Goal: Check status: Check status

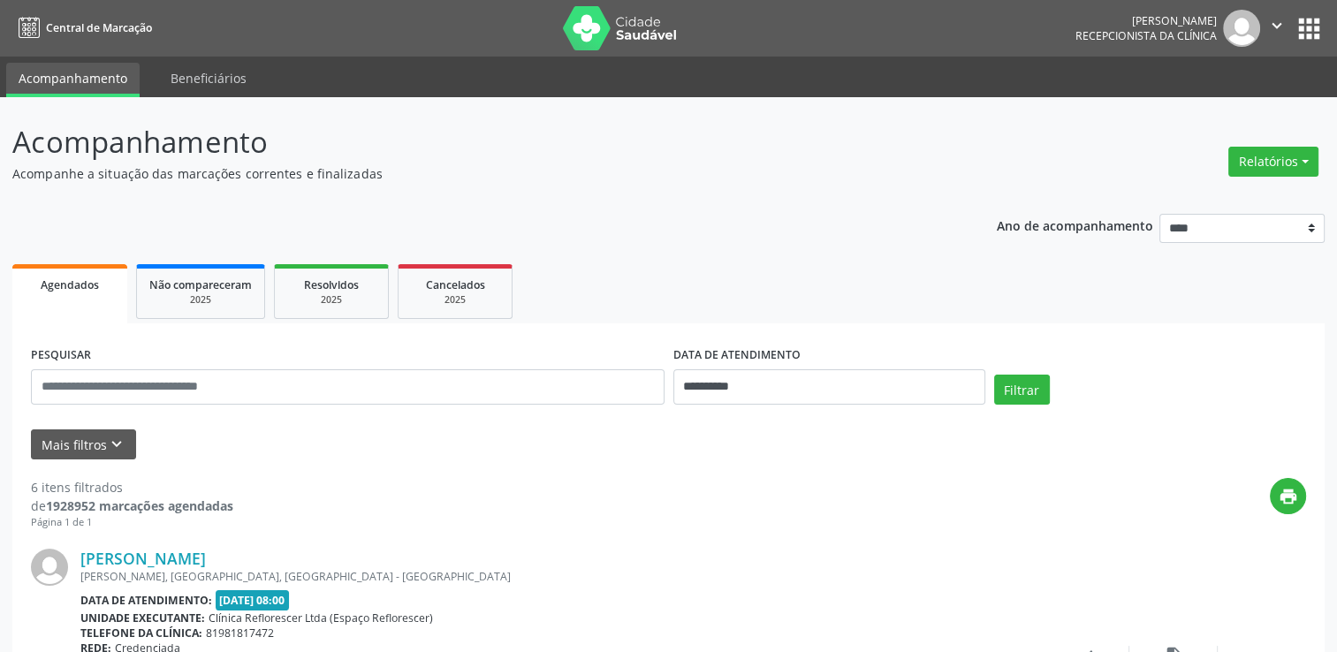
click at [998, 34] on nav "Central de Marcação [PERSON_NAME] Recepcionista da clínica  Configurações Sair…" at bounding box center [668, 28] width 1337 height 57
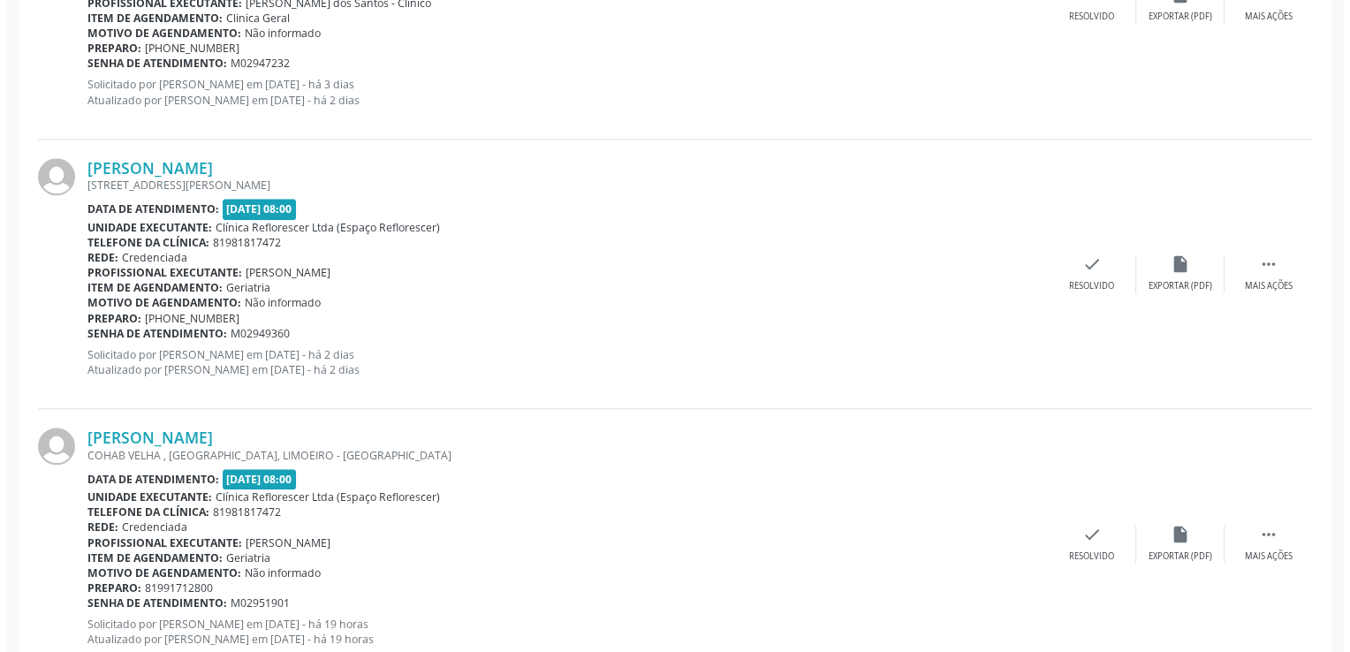
scroll to position [1525, 0]
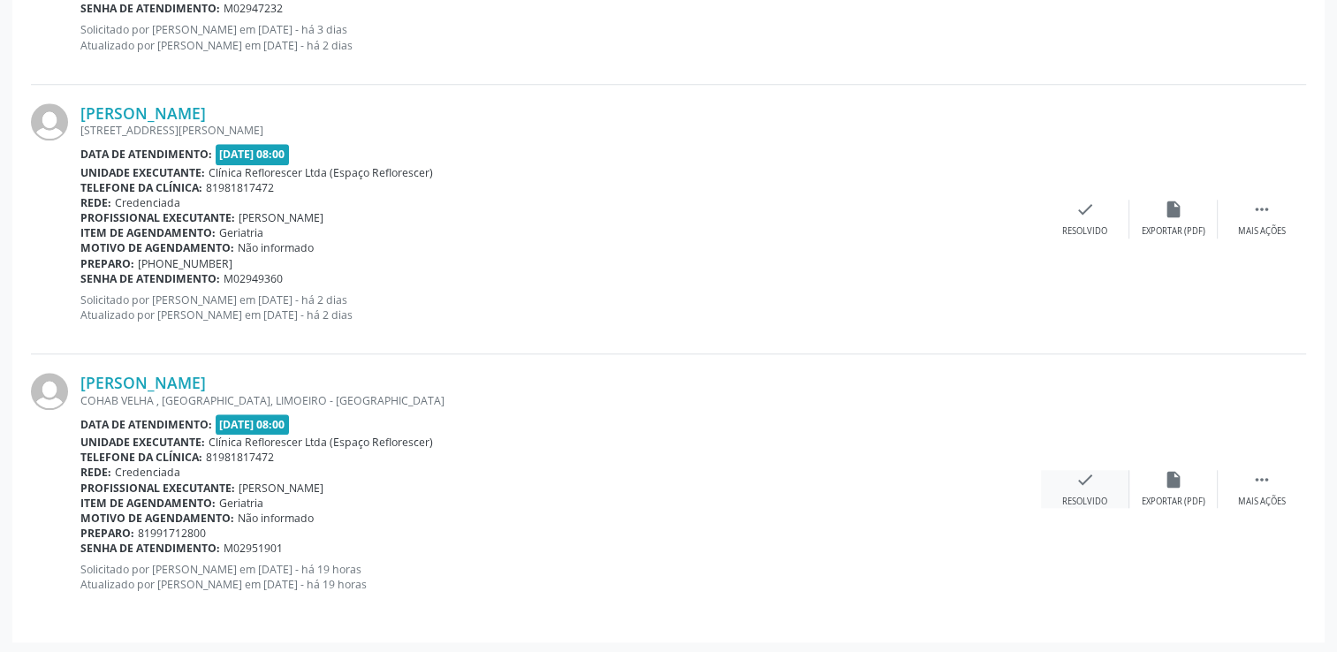
click at [1075, 497] on div "Resolvido" at bounding box center [1084, 502] width 45 height 12
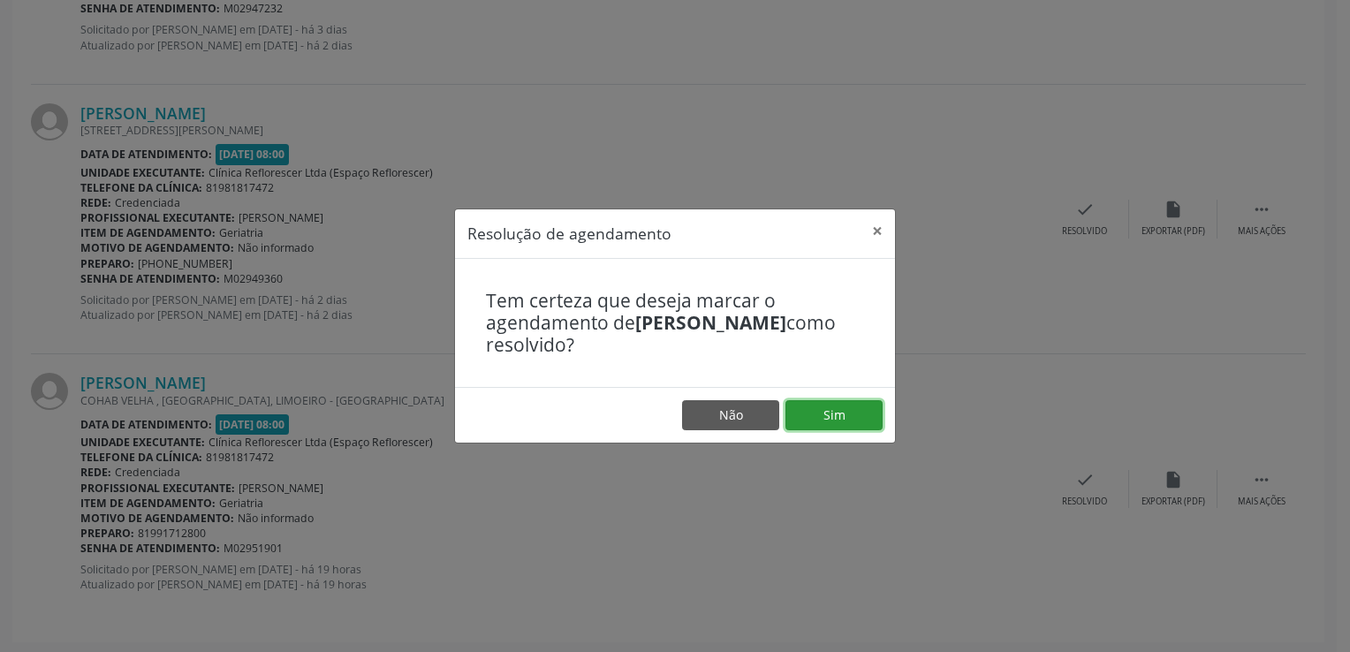
click at [800, 413] on button "Sim" at bounding box center [833, 415] width 97 height 30
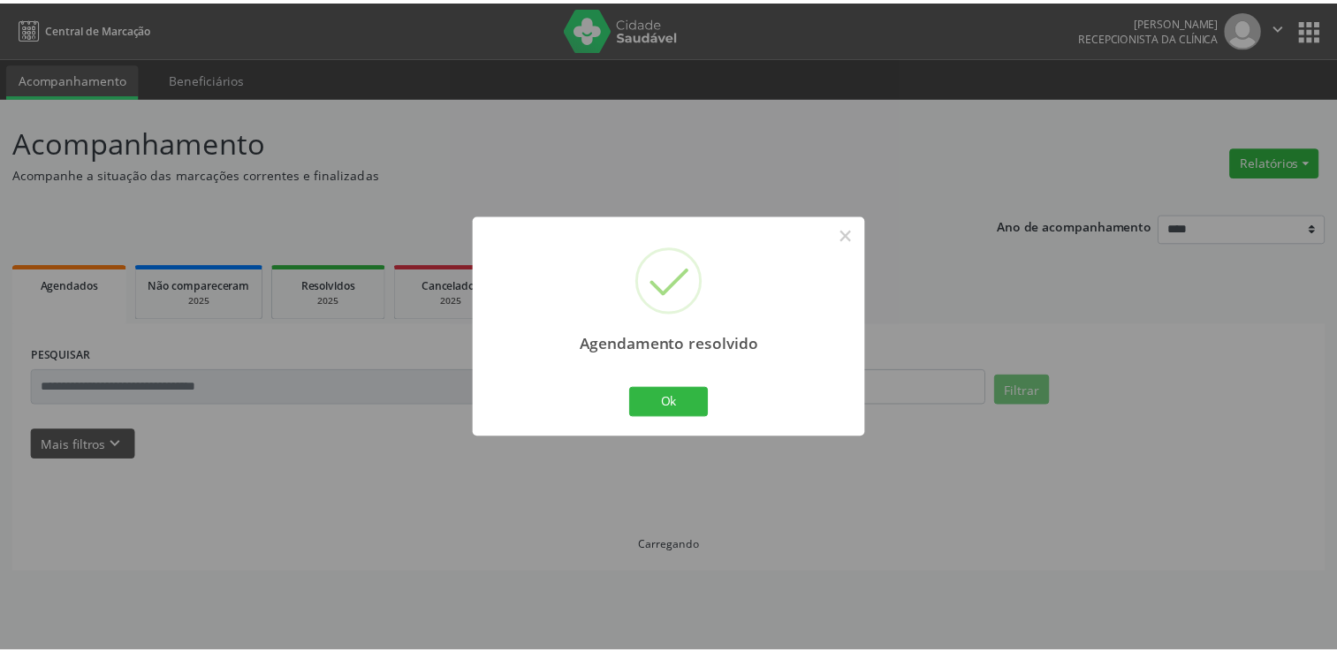
scroll to position [0, 0]
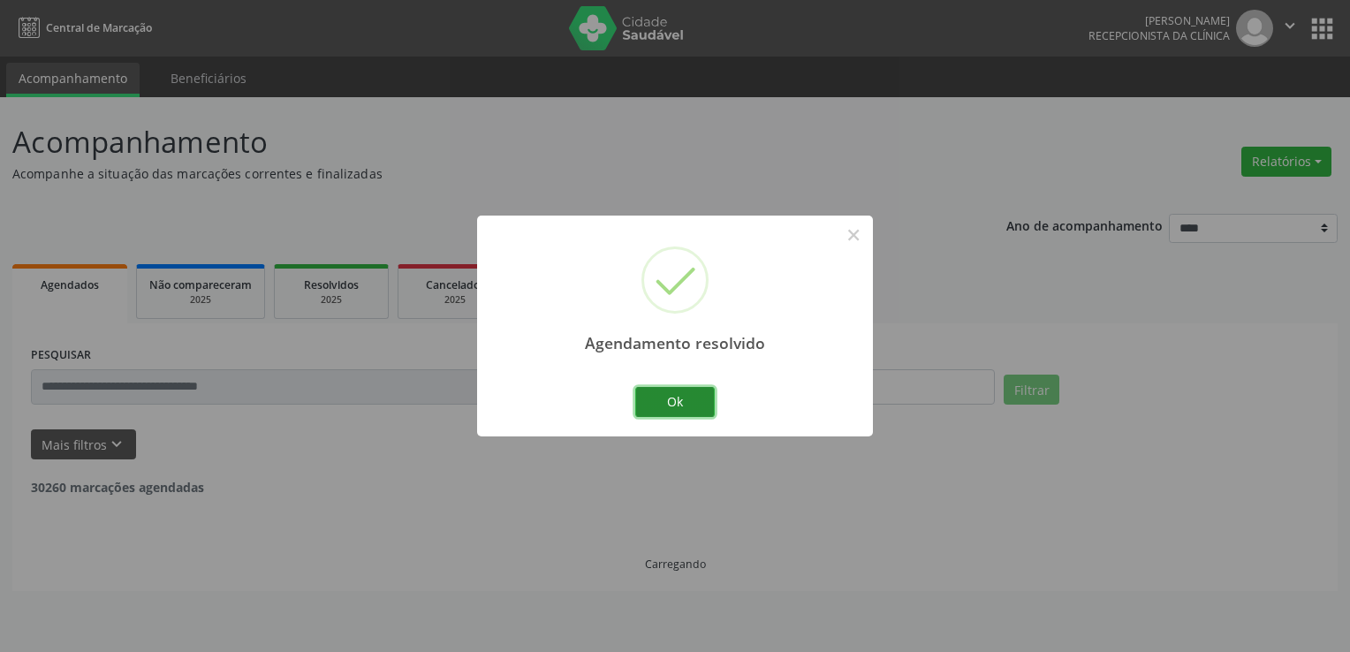
click at [654, 406] on button "Ok" at bounding box center [675, 402] width 80 height 30
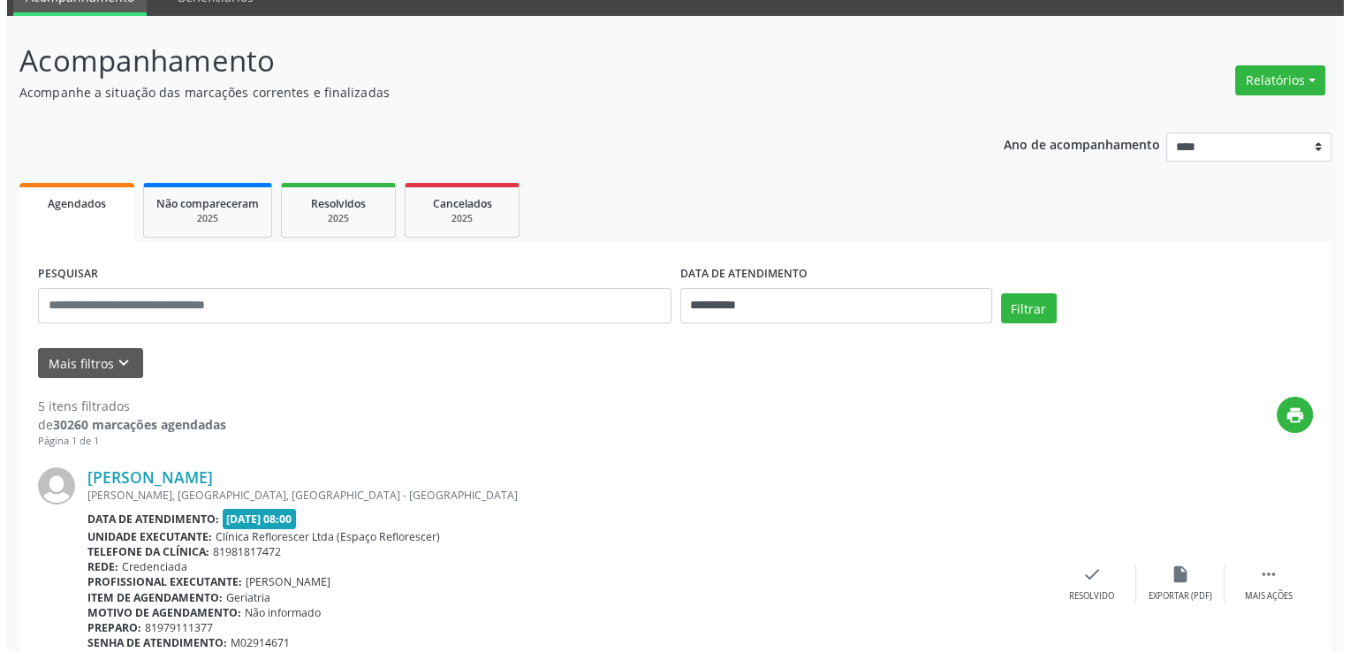
scroll to position [177, 0]
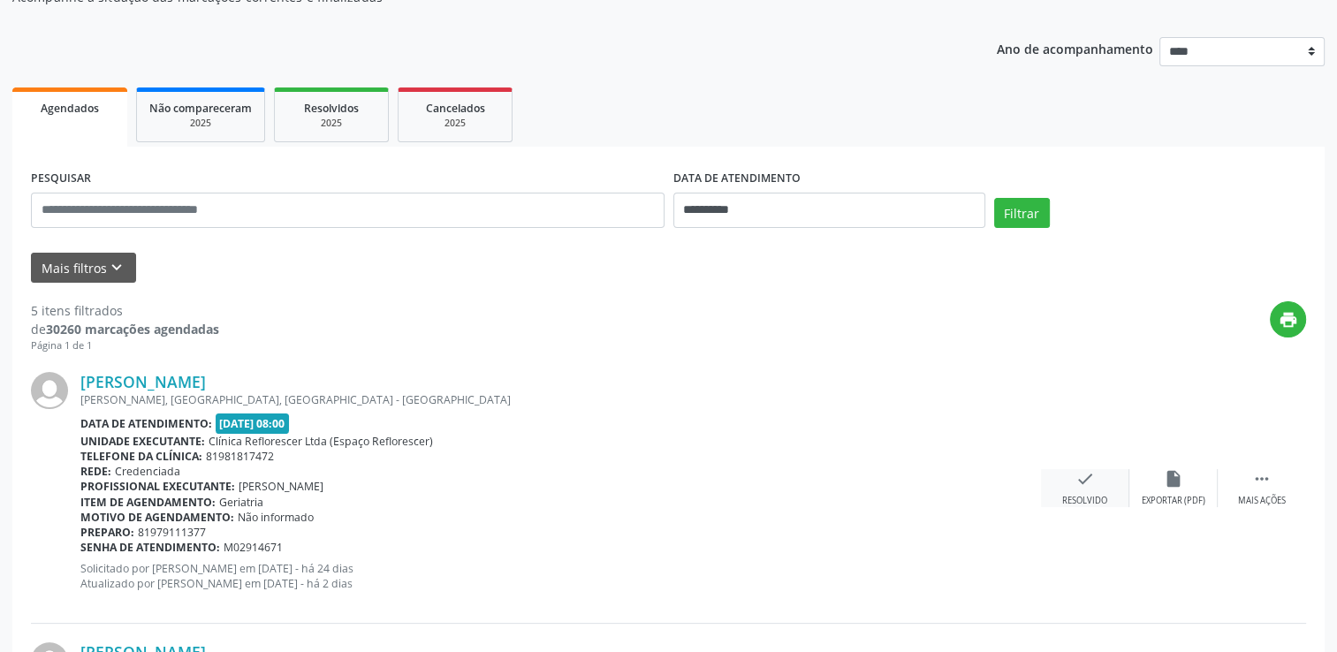
click at [1076, 482] on icon "check" at bounding box center [1084, 478] width 19 height 19
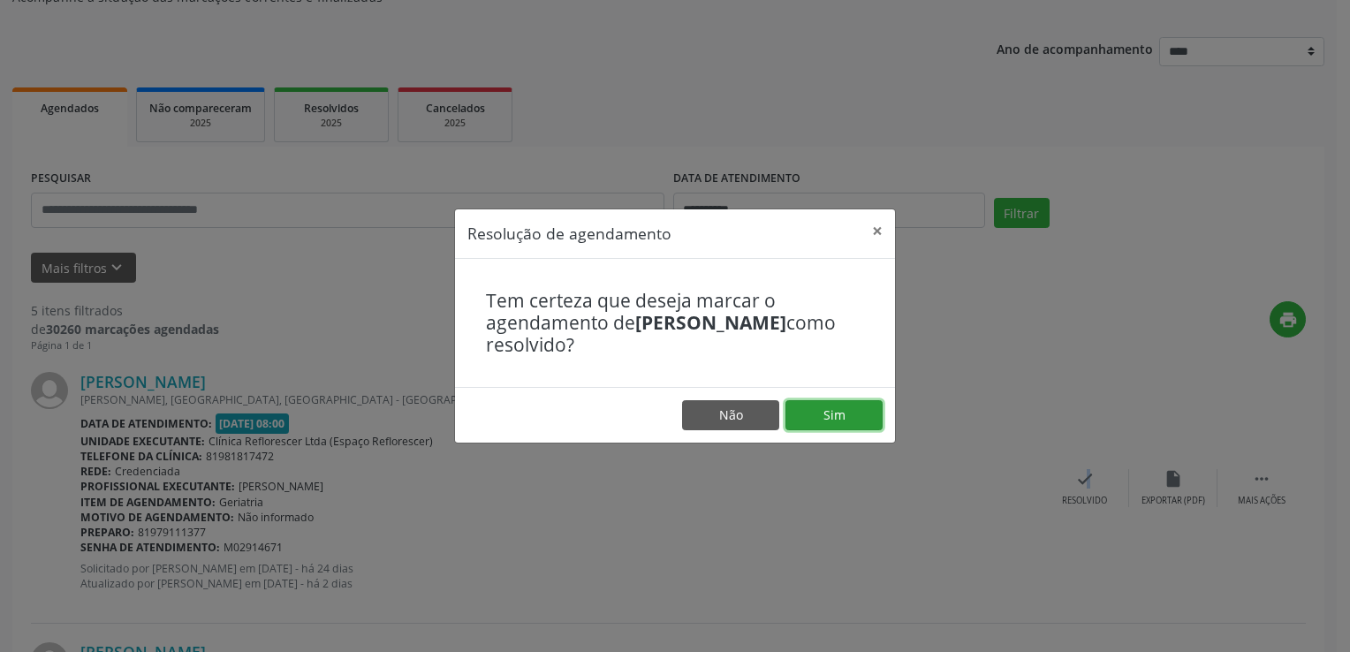
click at [811, 415] on button "Sim" at bounding box center [833, 415] width 97 height 30
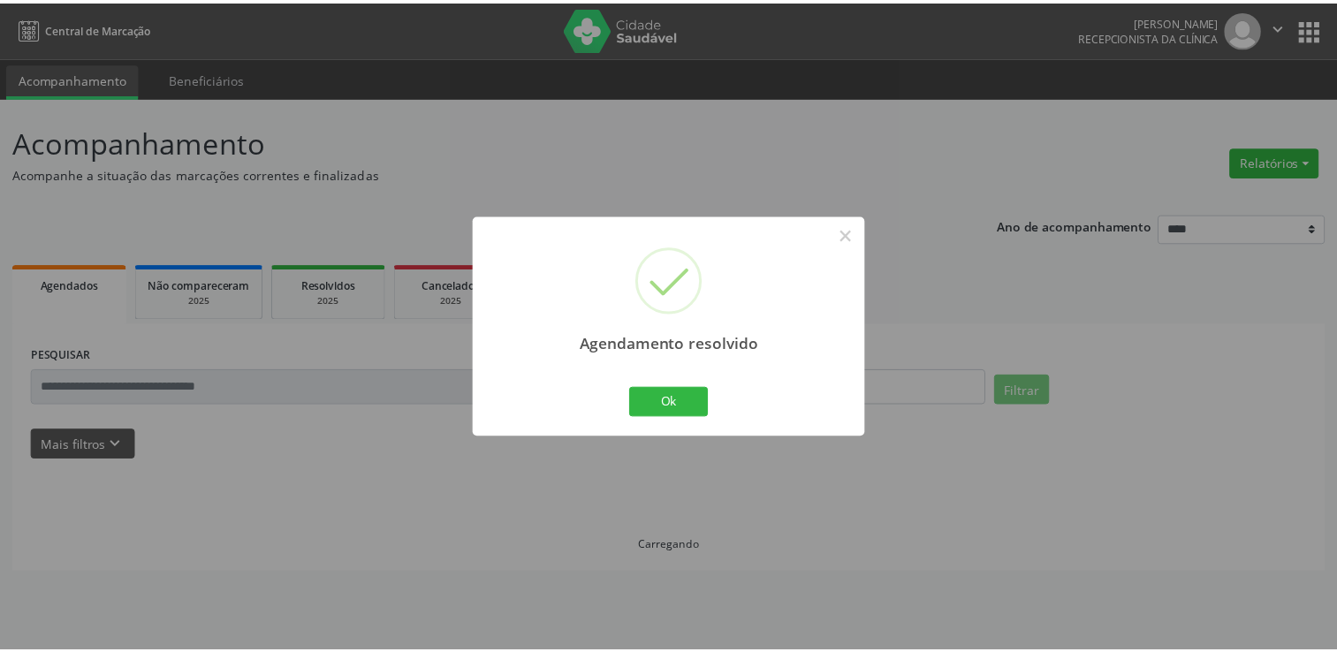
scroll to position [0, 0]
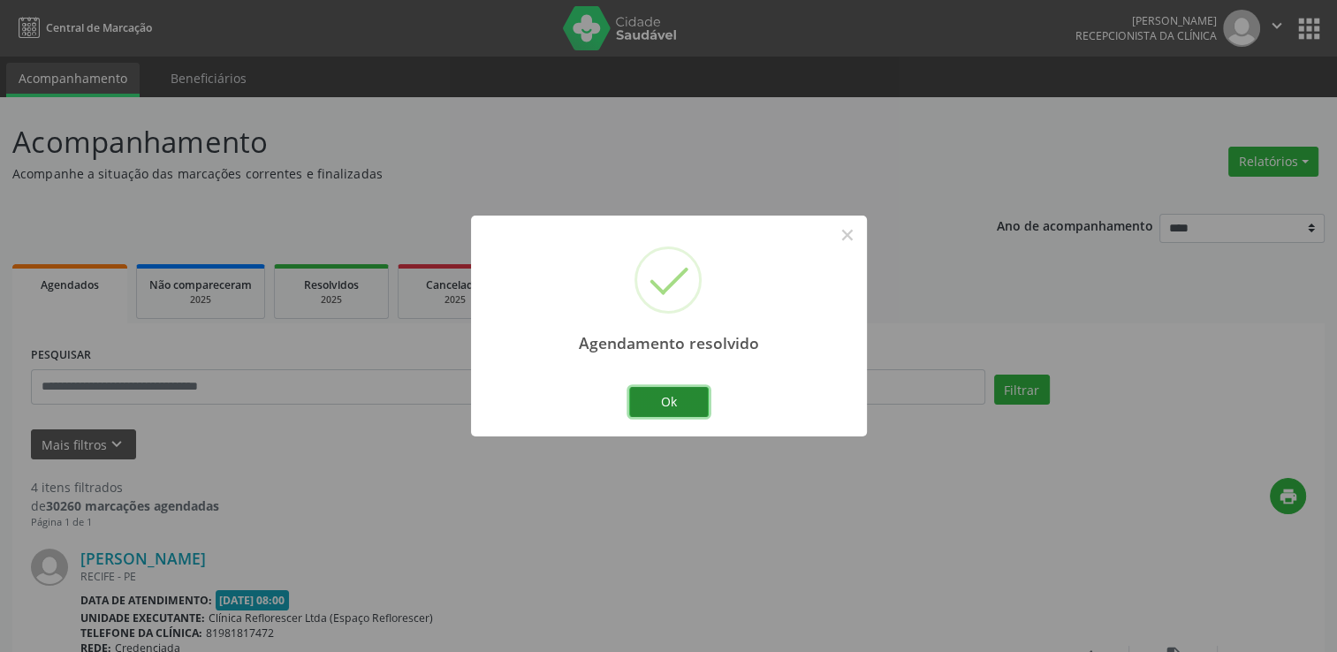
drag, startPoint x: 658, startPoint y: 406, endPoint x: 635, endPoint y: 389, distance: 29.0
click at [657, 406] on button "Ok" at bounding box center [669, 402] width 80 height 30
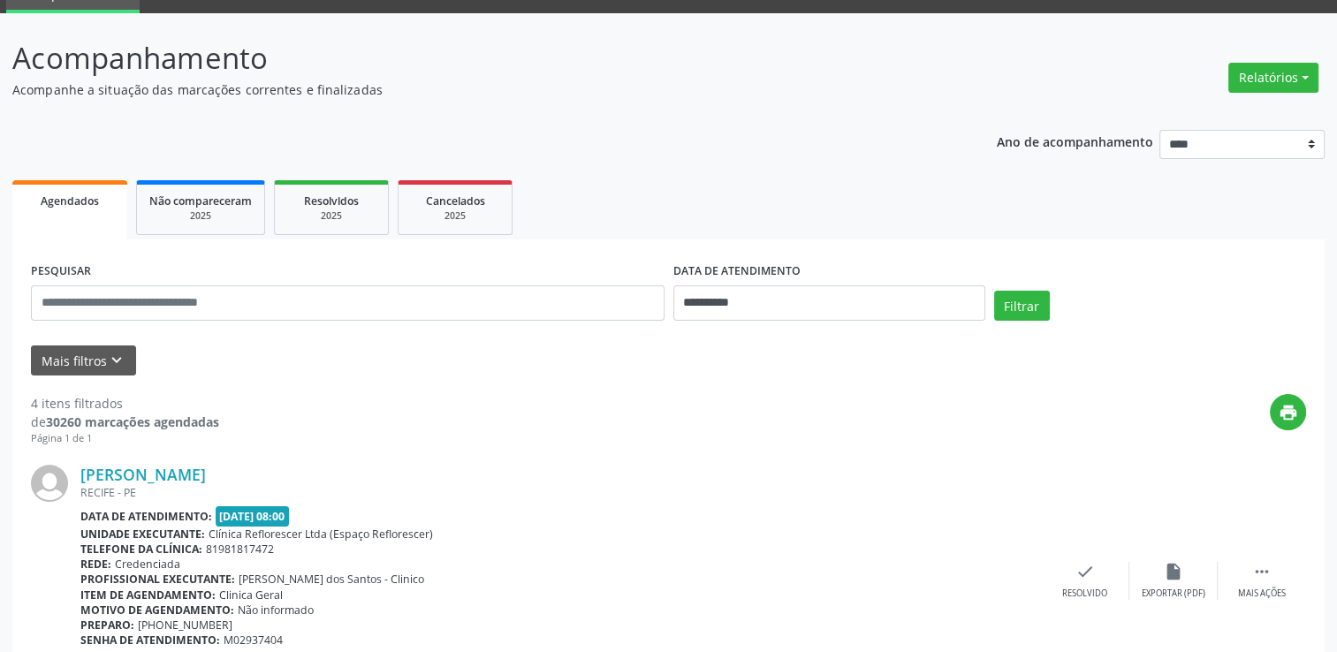
scroll to position [177, 0]
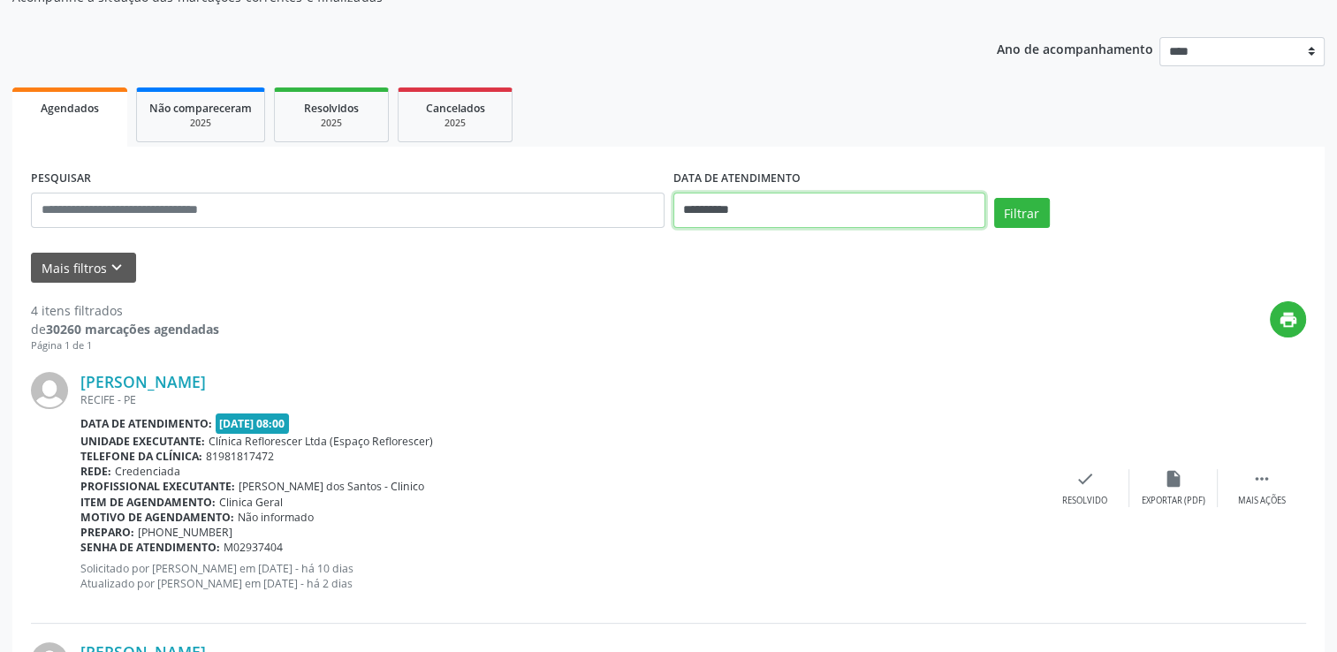
click at [741, 209] on input "**********" at bounding box center [829, 210] width 312 height 35
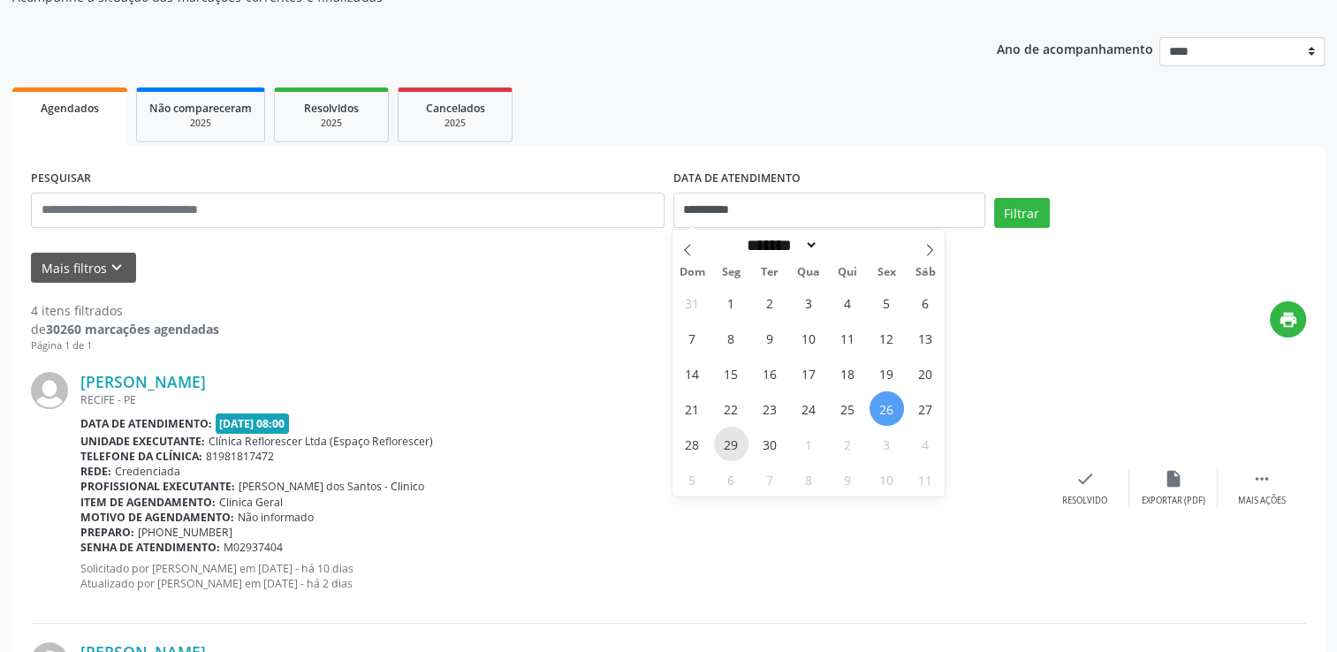
click at [735, 451] on span "29" at bounding box center [731, 444] width 34 height 34
type input "**********"
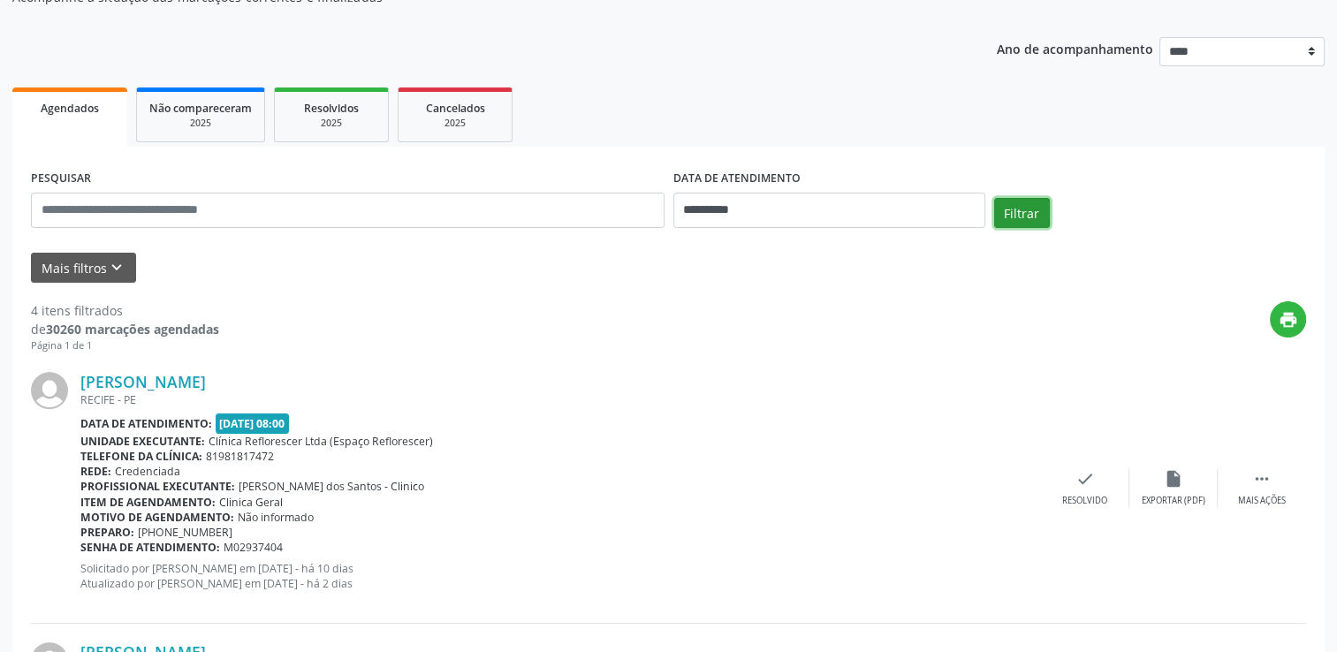
click at [1021, 200] on button "Filtrar" at bounding box center [1022, 213] width 56 height 30
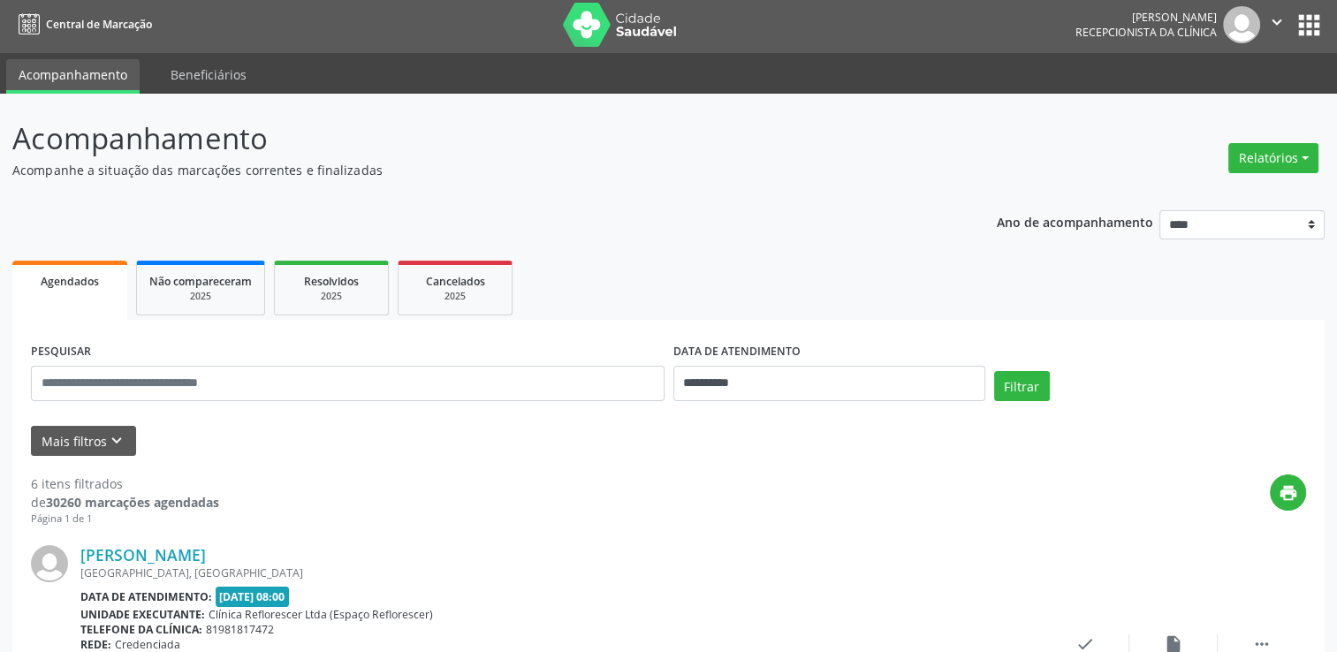
scroll to position [0, 0]
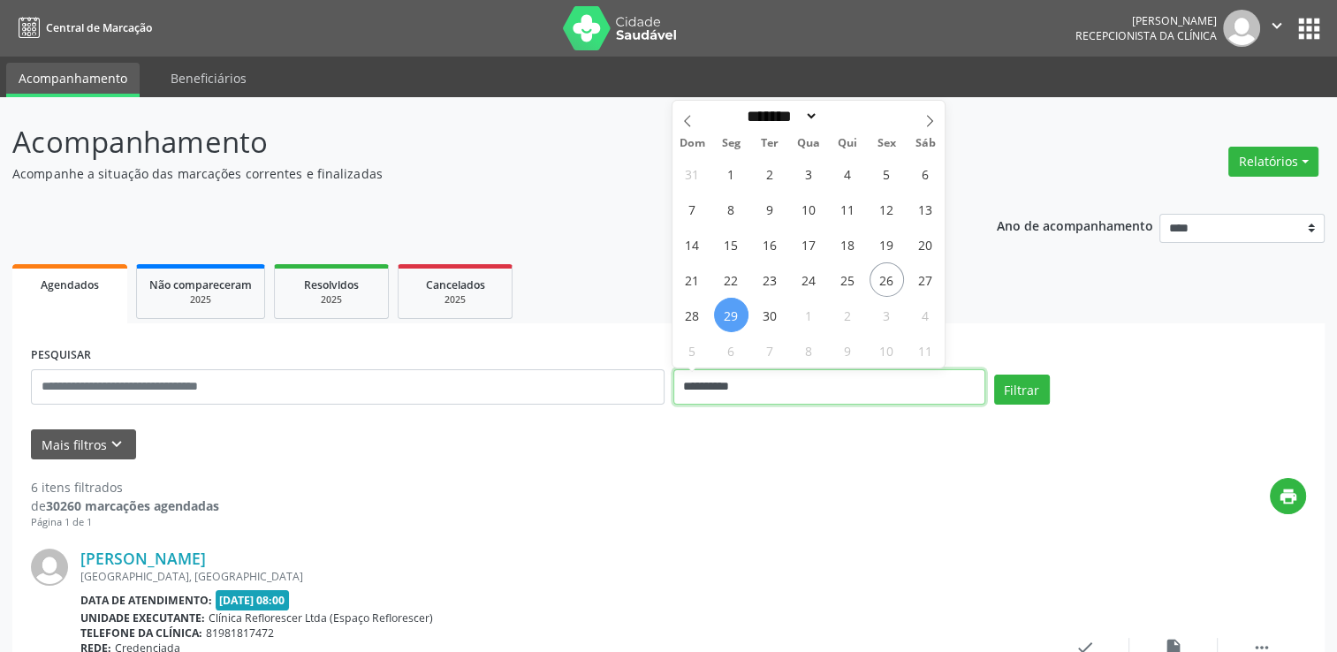
click at [754, 389] on input "**********" at bounding box center [829, 386] width 312 height 35
click at [774, 307] on span "30" at bounding box center [770, 315] width 34 height 34
type input "**********"
click at [774, 307] on span "30" at bounding box center [770, 315] width 34 height 34
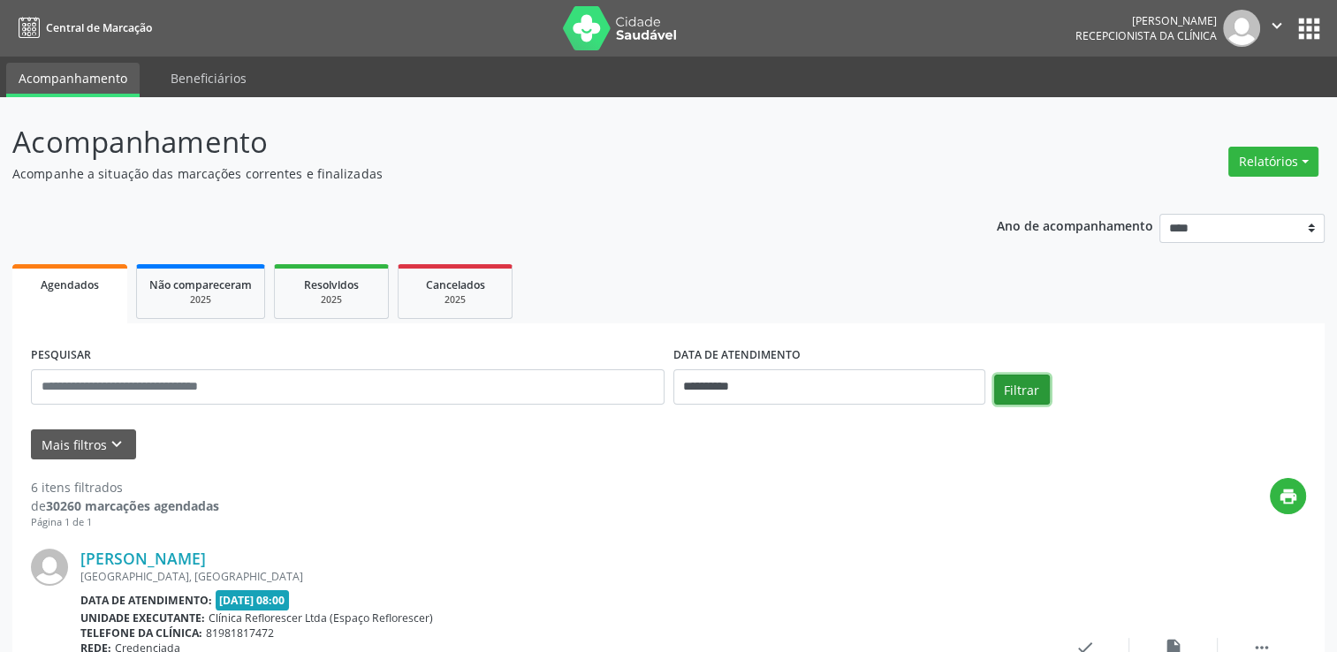
click at [1002, 385] on button "Filtrar" at bounding box center [1022, 390] width 56 height 30
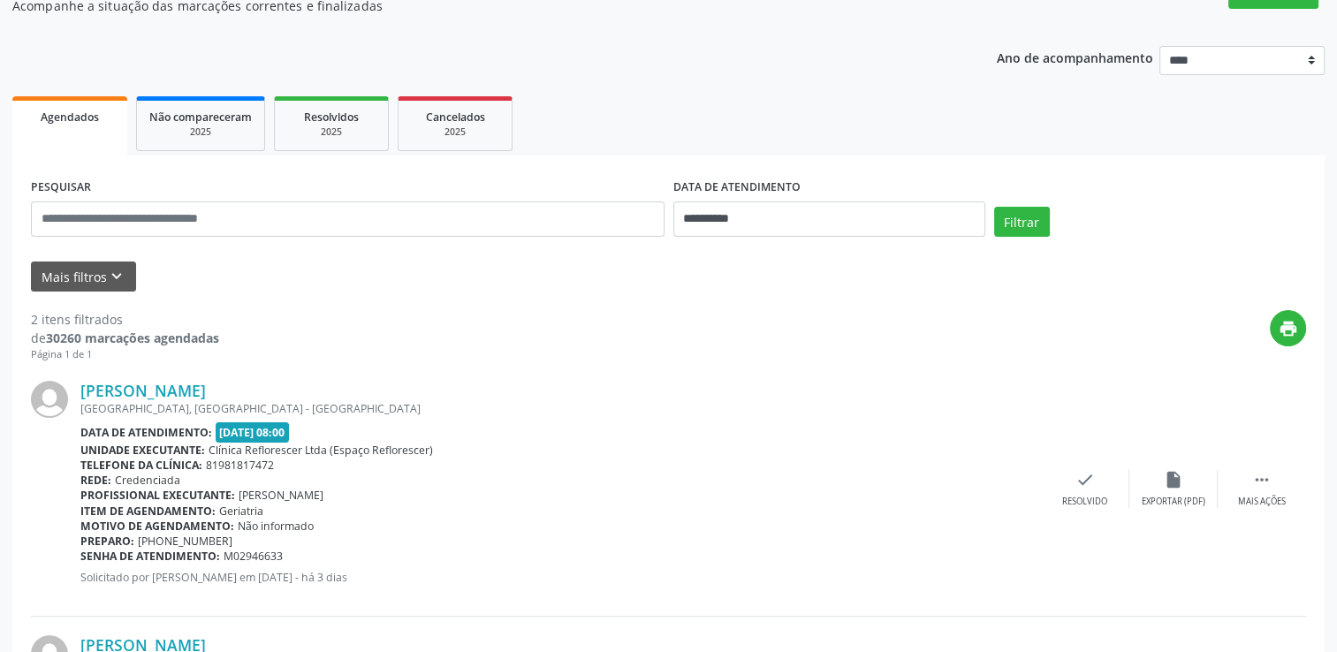
scroll to position [177, 0]
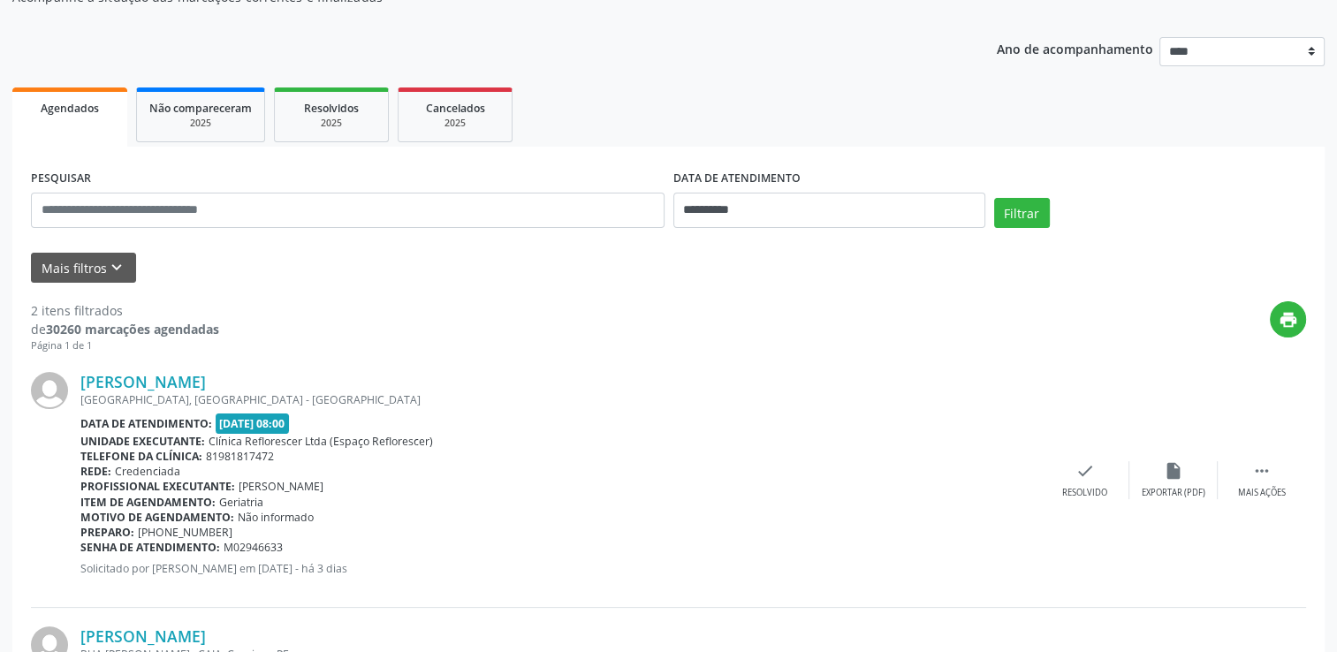
click at [1019, 124] on ul "Agendados Não compareceram 2025 Resolvidos 2025 Cancelados 2025" at bounding box center [668, 115] width 1312 height 64
